Goal: Find specific page/section: Find specific page/section

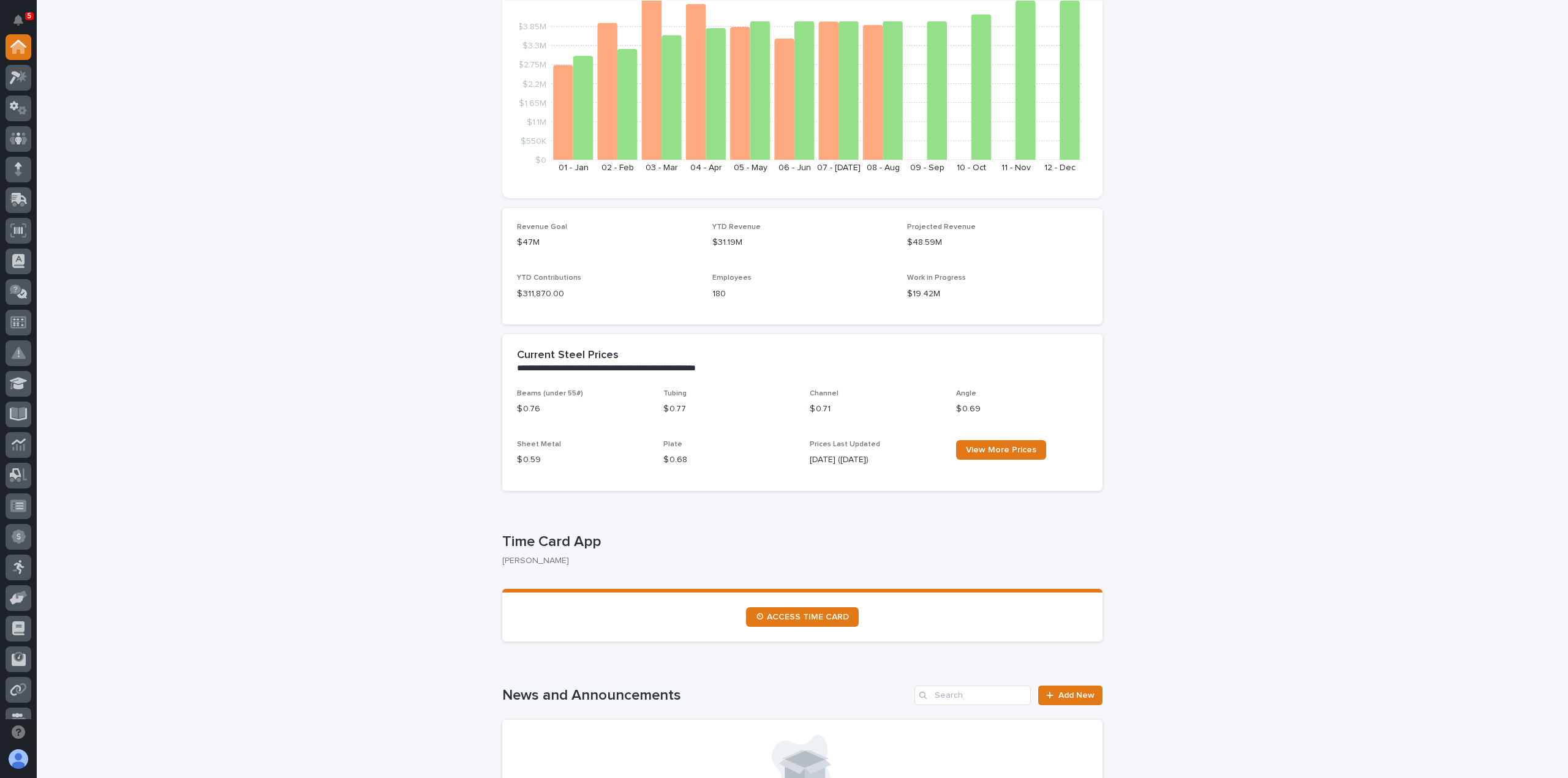
scroll to position [367, 0]
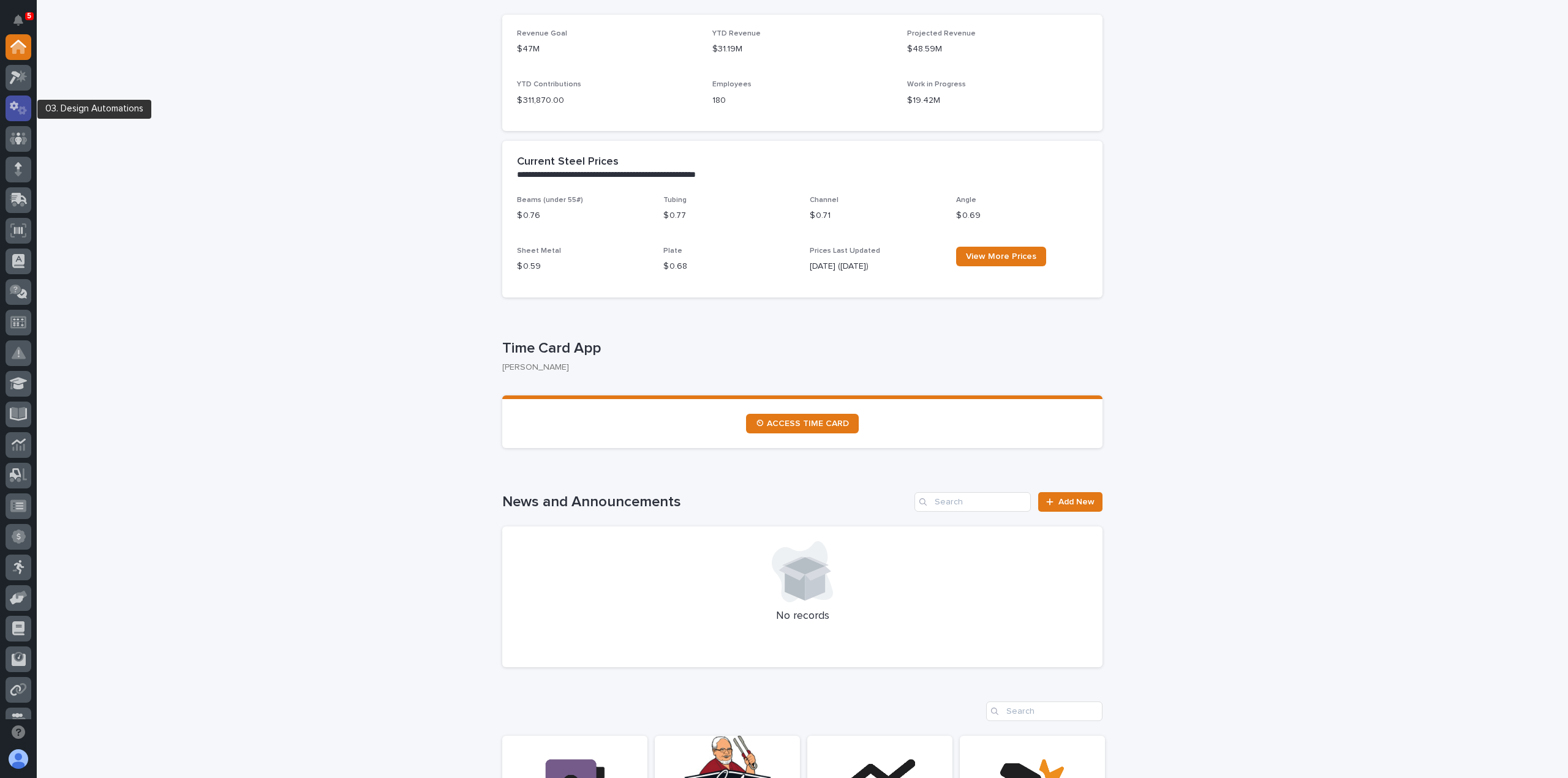
click at [18, 111] on icon at bounding box center [22, 110] width 9 height 9
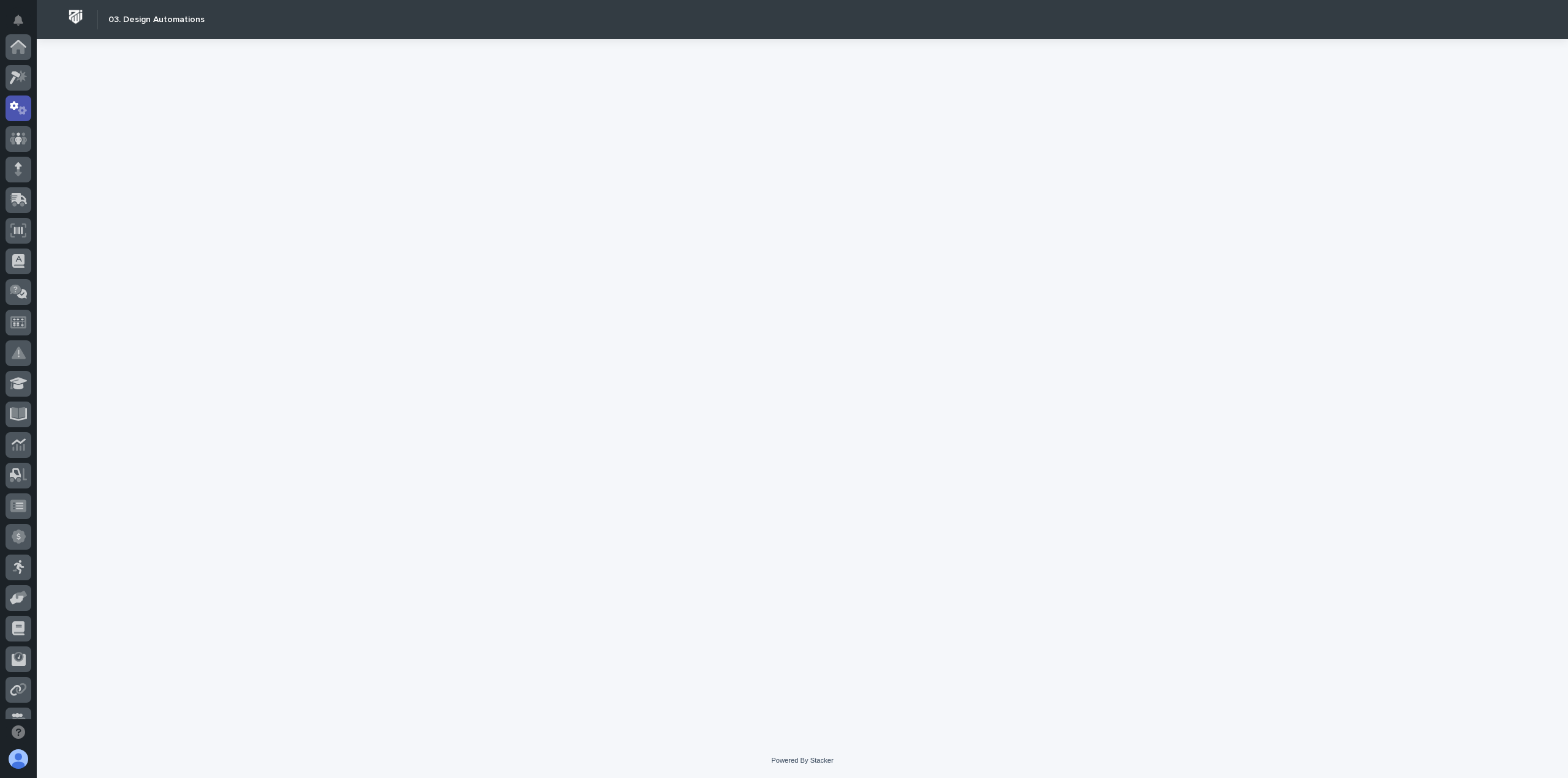
scroll to position [61, 0]
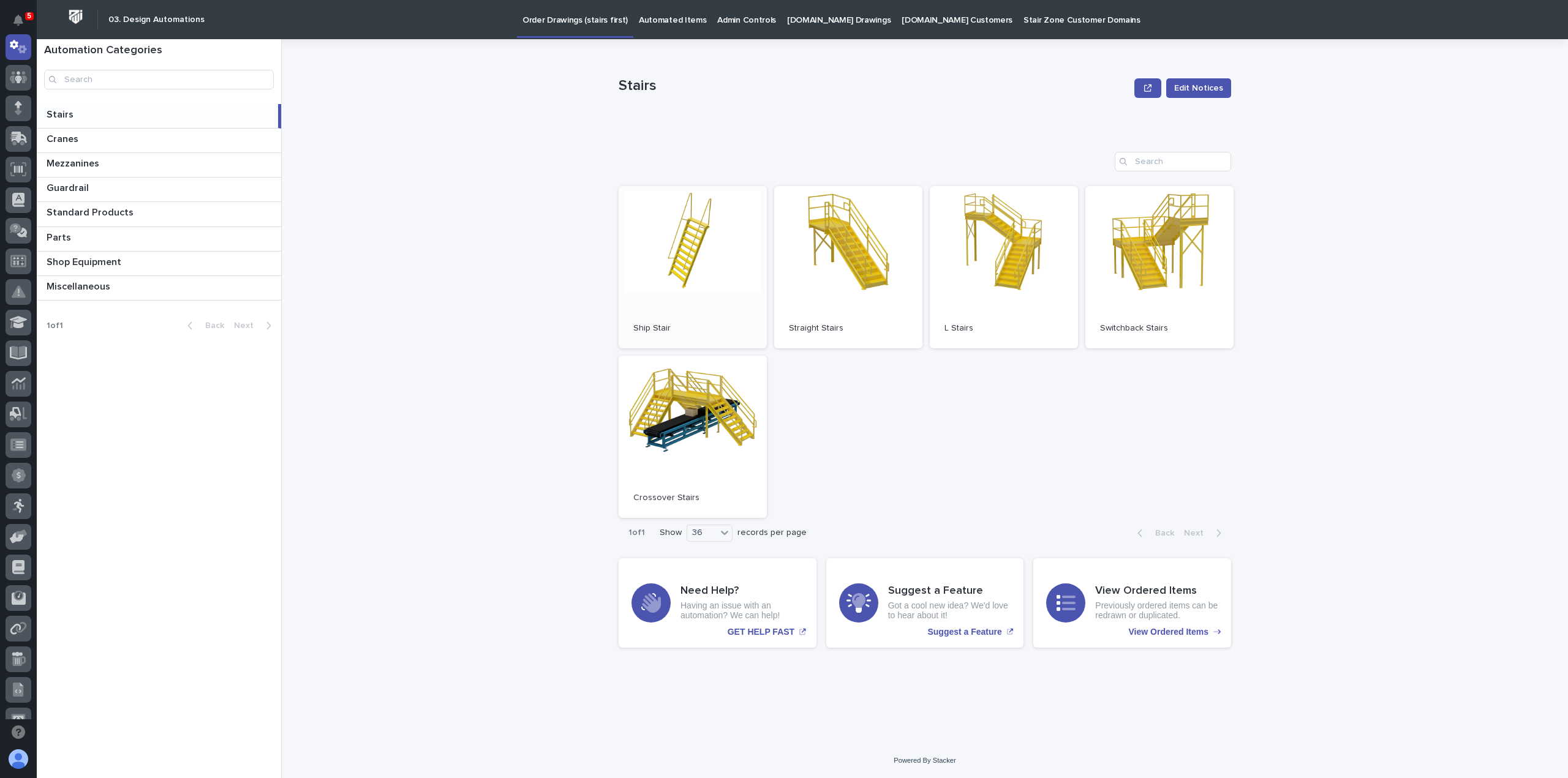
click at [671, 271] on link "Open" at bounding box center [692, 267] width 148 height 162
click at [843, 272] on link "Open" at bounding box center [848, 267] width 148 height 162
